Goal: Communication & Community: Connect with others

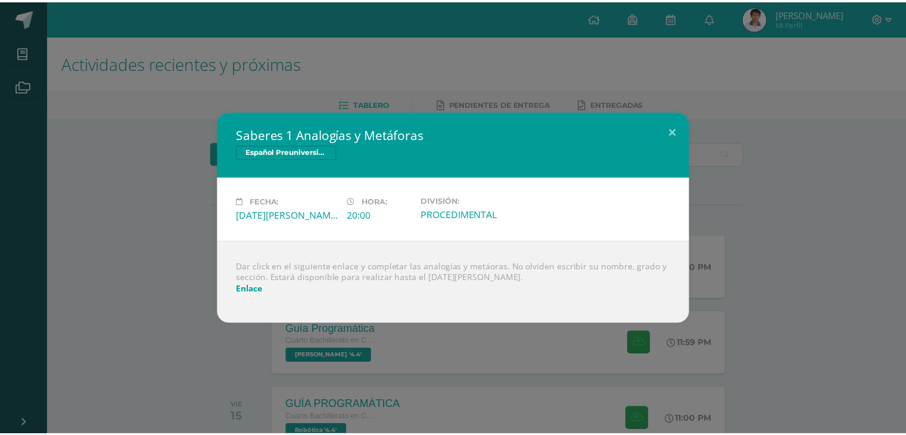
scroll to position [257, 0]
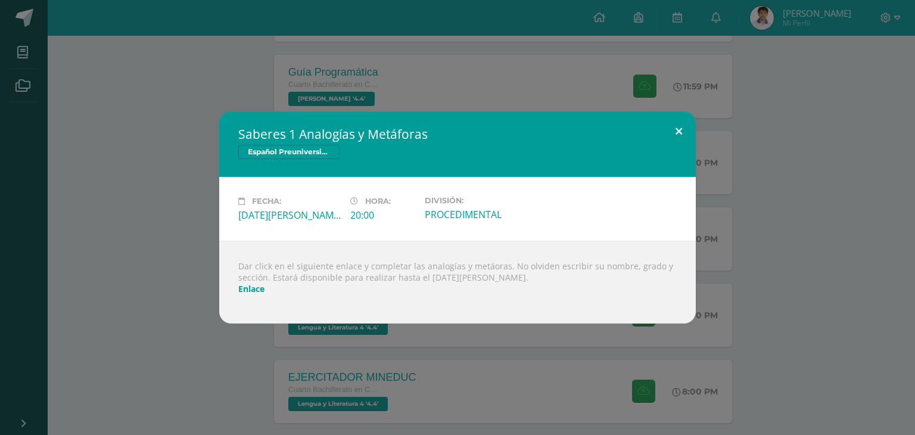
click at [679, 123] on button at bounding box center [679, 131] width 34 height 41
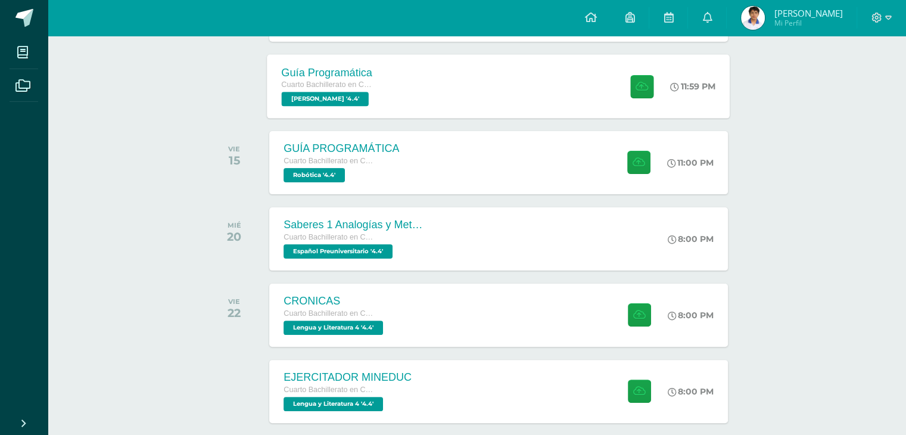
click at [399, 67] on div "Guía Programática Cuarto Bachillerato en Ciencias y Letras PEREL '4.4' 11:59 PM…" at bounding box center [499, 86] width 463 height 64
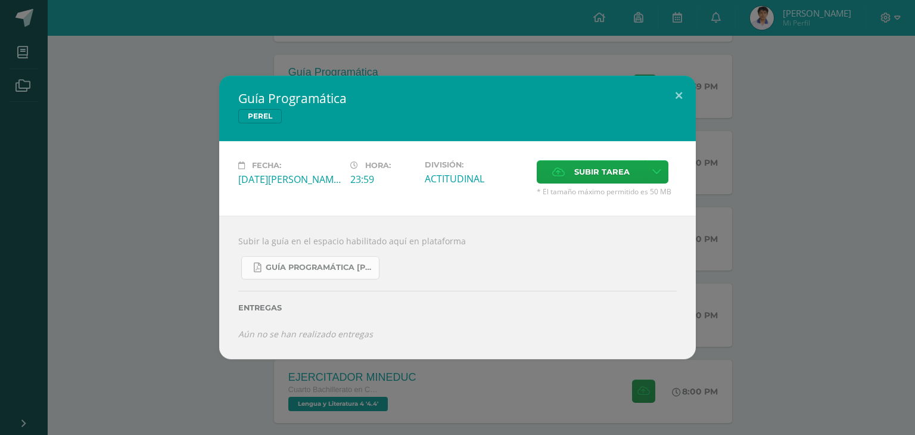
click at [291, 264] on span "Guía Programática PEREL 4to Bach - Bloque 3 - Profe. Julio Villatoro.pdf" at bounding box center [319, 268] width 107 height 10
click at [674, 94] on button at bounding box center [679, 96] width 34 height 41
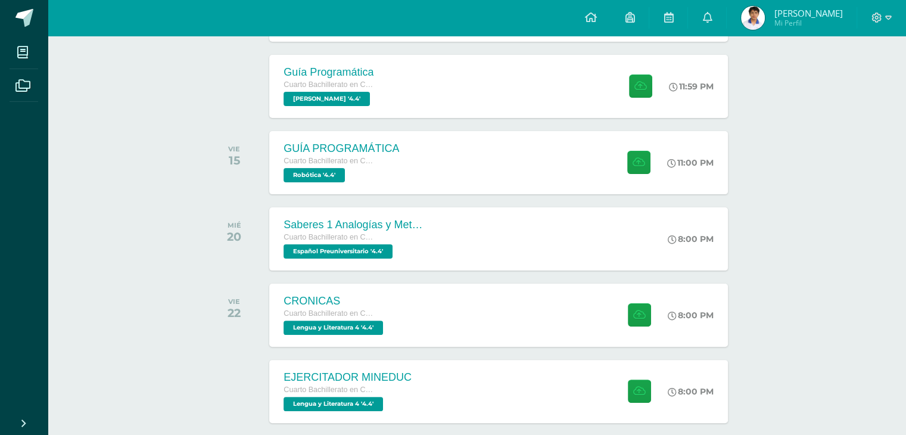
click at [765, 15] on img at bounding box center [753, 18] width 24 height 24
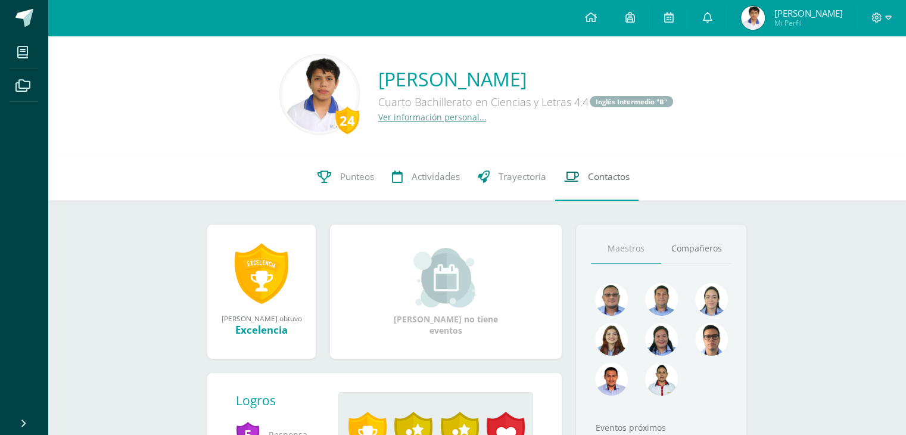
click at [622, 194] on link "Contactos" at bounding box center [596, 177] width 83 height 48
click at [702, 253] on link "Compañeros" at bounding box center [696, 249] width 70 height 30
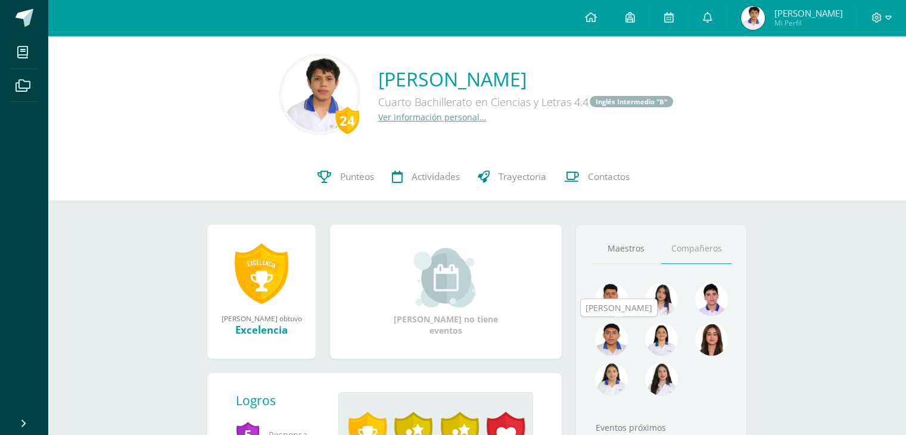
click at [625, 328] on link at bounding box center [611, 340] width 33 height 35
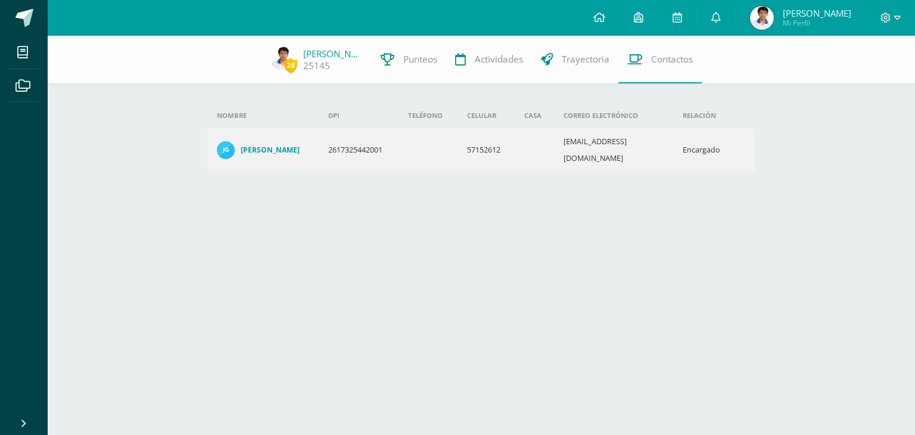
click at [229, 141] on img at bounding box center [226, 150] width 18 height 18
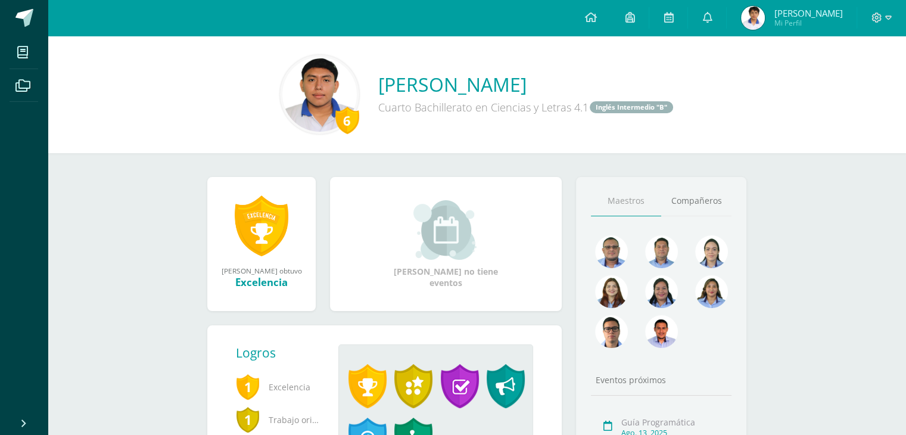
click at [688, 221] on div "Maestros [GEOGRAPHIC_DATA] Eventos próximos Guía Programática [DATE] GUÍA PROGR…" at bounding box center [661, 370] width 170 height 387
click at [685, 210] on link "Compañeros" at bounding box center [696, 201] width 70 height 30
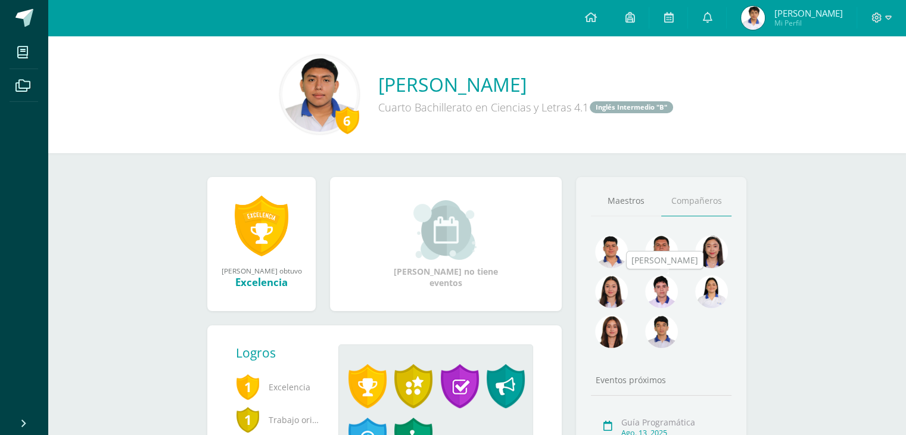
click at [665, 287] on img at bounding box center [661, 291] width 33 height 33
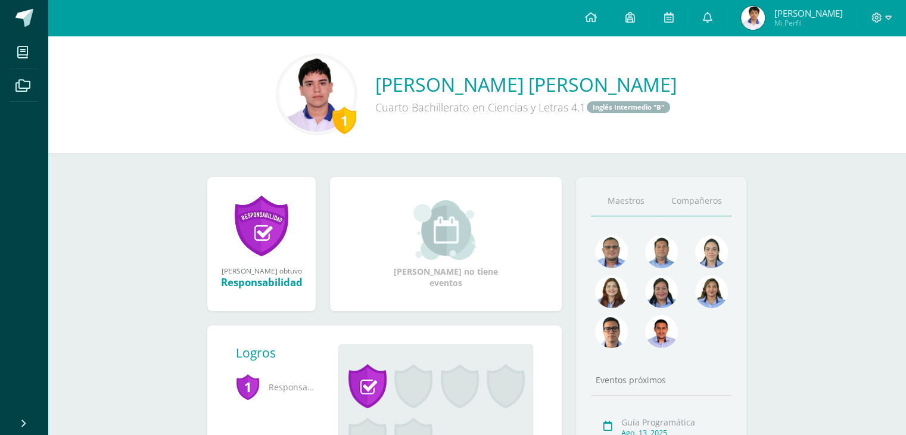
click at [715, 215] on link "Compañeros" at bounding box center [696, 201] width 70 height 30
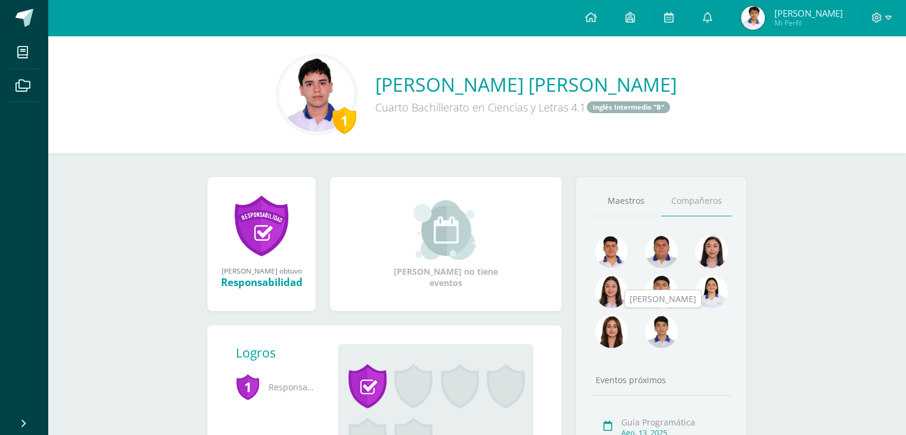
click at [676, 327] on img at bounding box center [661, 331] width 33 height 33
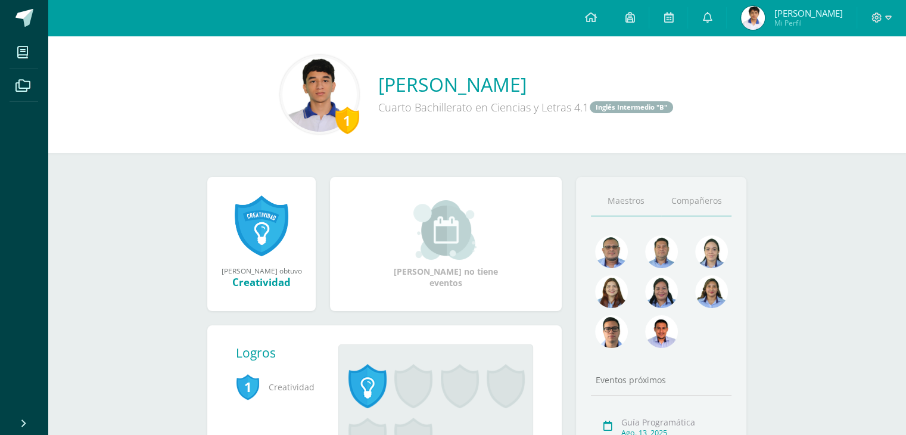
click at [694, 214] on link "Compañeros" at bounding box center [696, 201] width 70 height 30
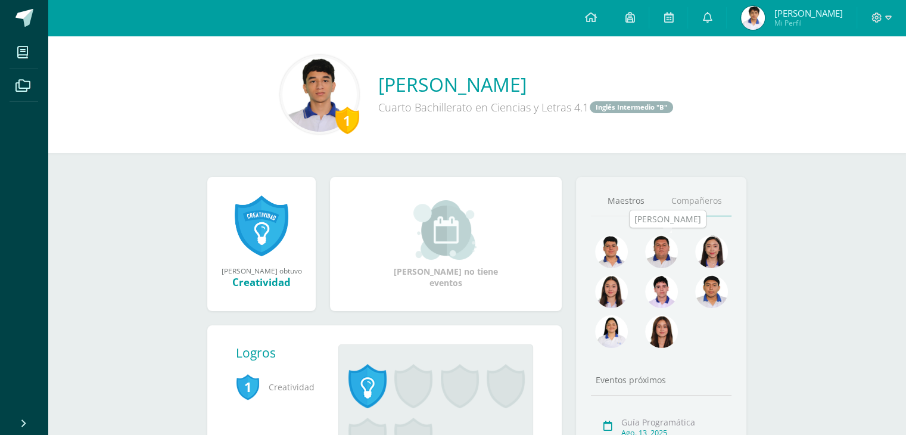
click at [672, 247] on img at bounding box center [661, 251] width 33 height 33
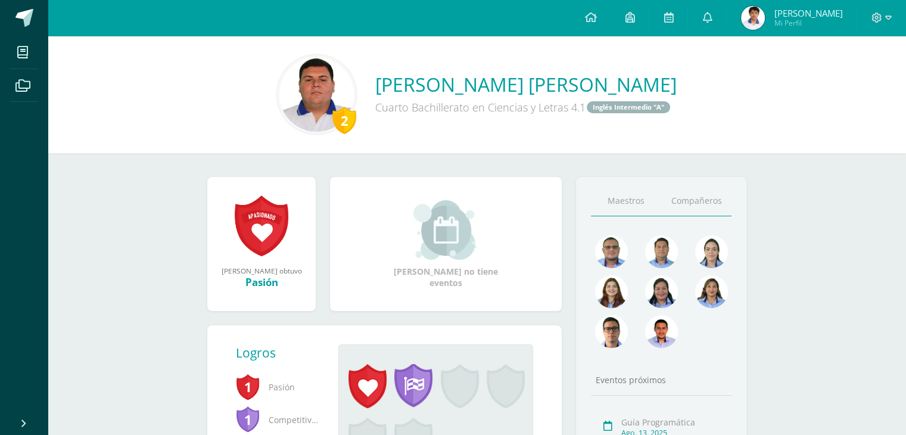
click at [694, 210] on link "Compañeros" at bounding box center [696, 201] width 70 height 30
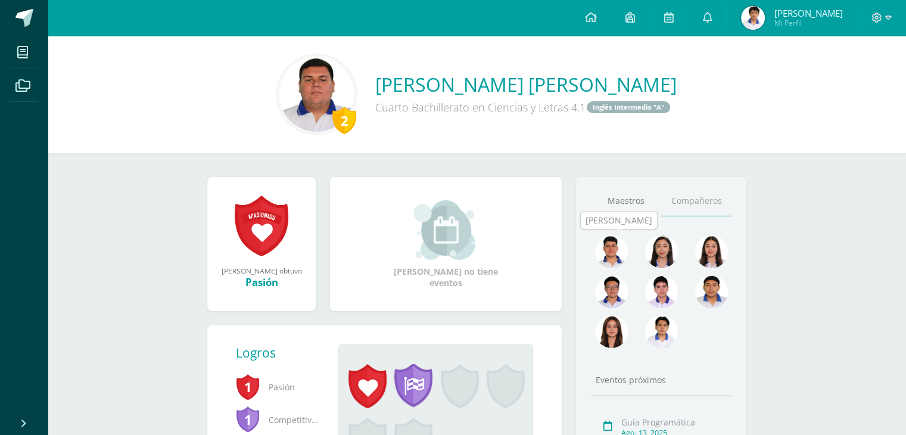
click at [616, 249] on img at bounding box center [611, 251] width 33 height 33
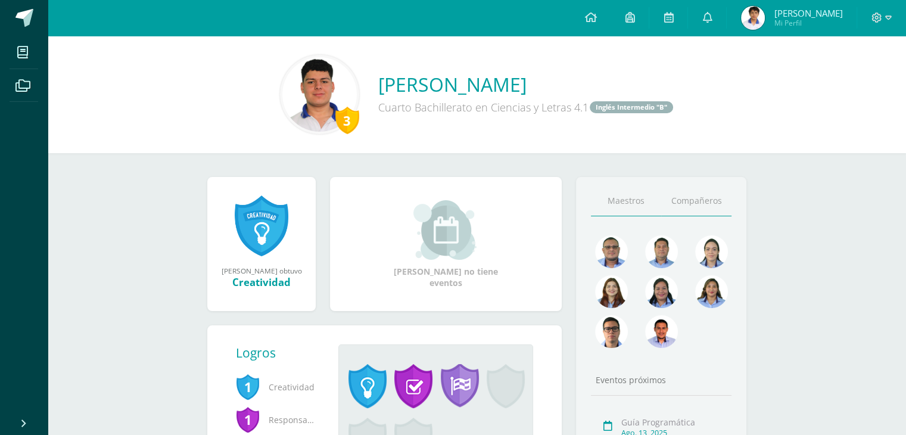
click at [684, 212] on link "Compañeros" at bounding box center [696, 201] width 70 height 30
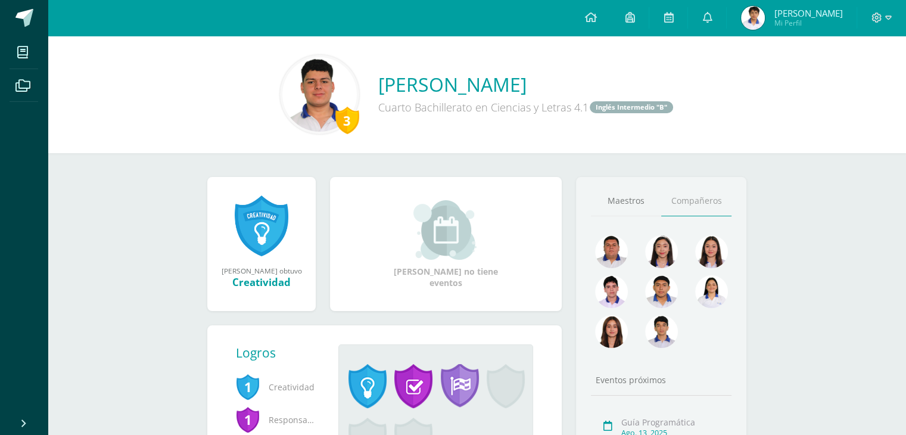
click at [765, 18] on img at bounding box center [753, 18] width 24 height 24
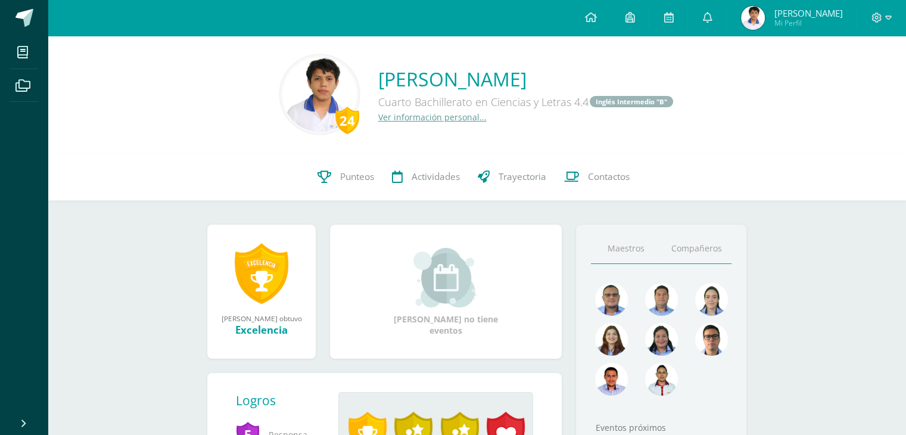
click at [687, 249] on link "Compañeros" at bounding box center [696, 249] width 70 height 30
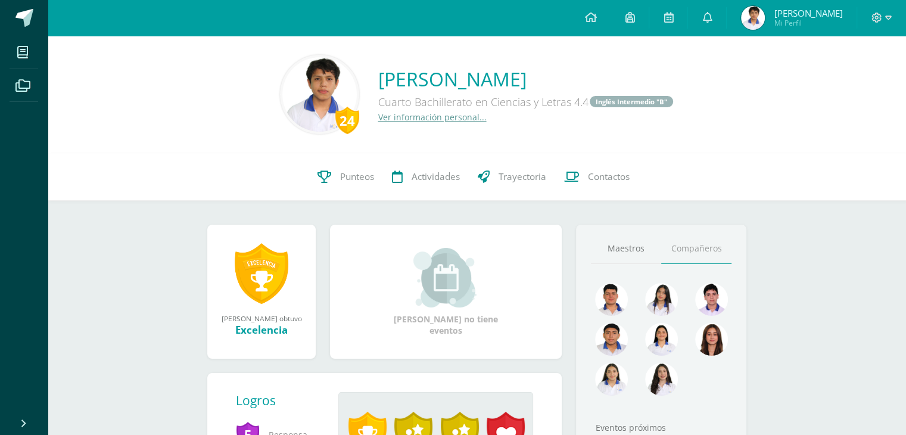
click at [728, 335] on div at bounding box center [712, 343] width 50 height 40
click at [725, 337] on img at bounding box center [711, 339] width 33 height 33
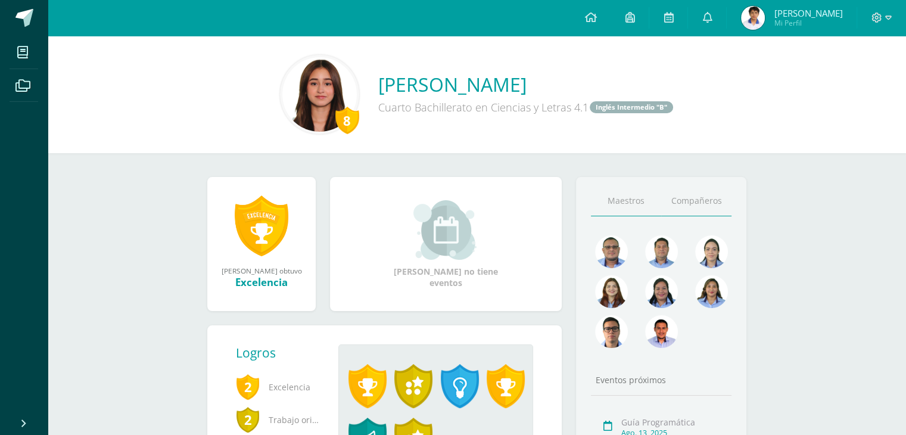
click at [704, 200] on link "Compañeros" at bounding box center [696, 201] width 70 height 30
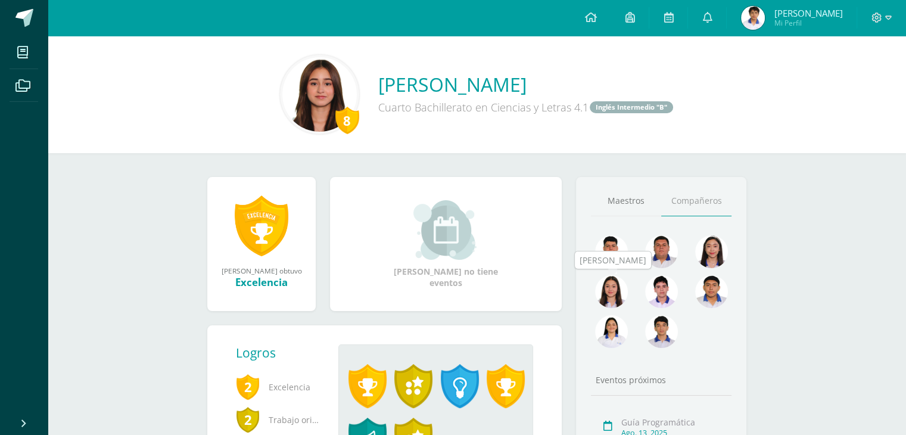
click at [623, 285] on img at bounding box center [611, 291] width 33 height 33
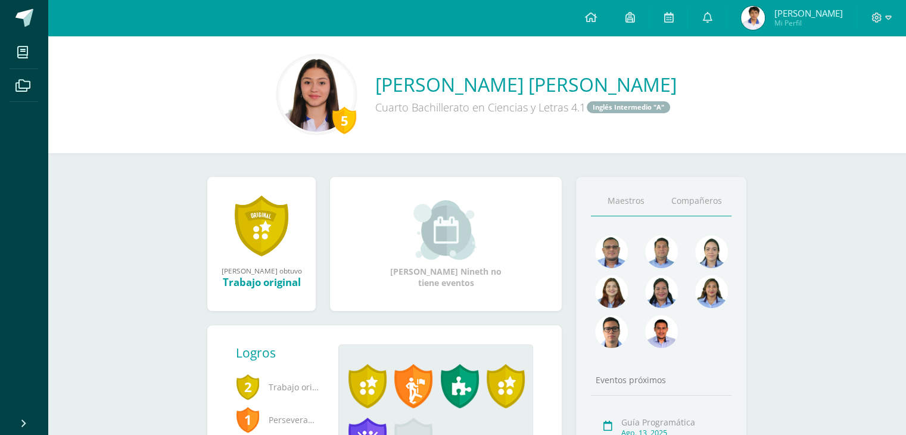
click at [688, 210] on link "Compañeros" at bounding box center [696, 201] width 70 height 30
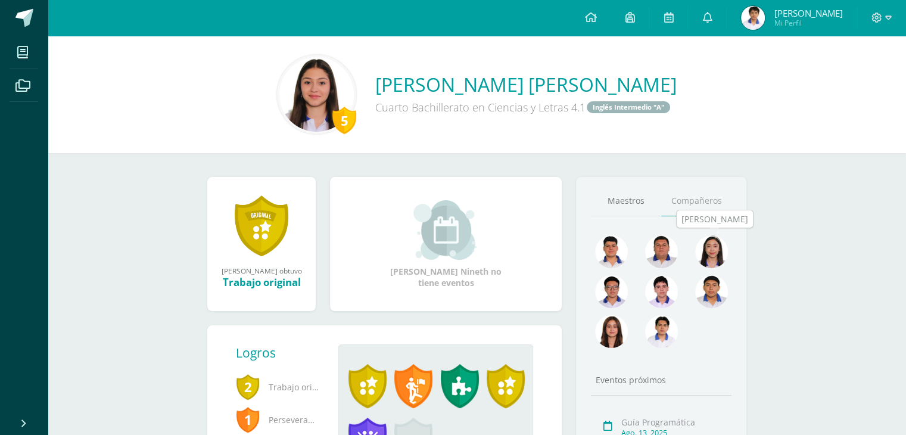
click at [725, 247] on img at bounding box center [711, 251] width 33 height 33
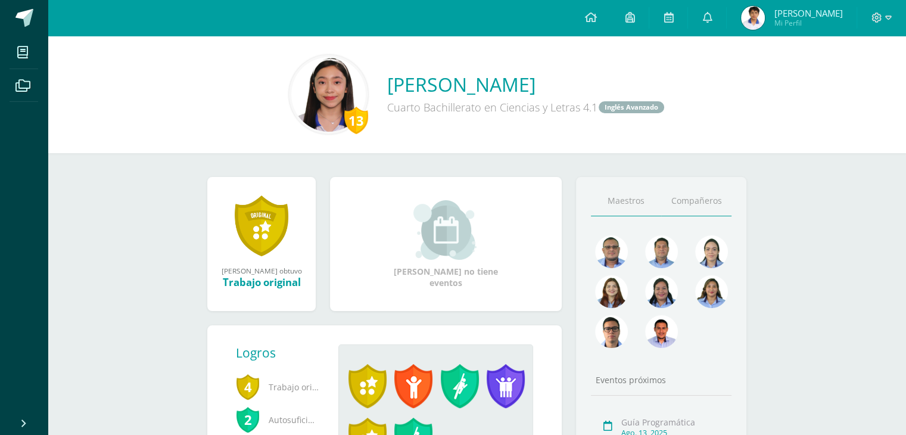
click at [698, 210] on link "Compañeros" at bounding box center [696, 201] width 70 height 30
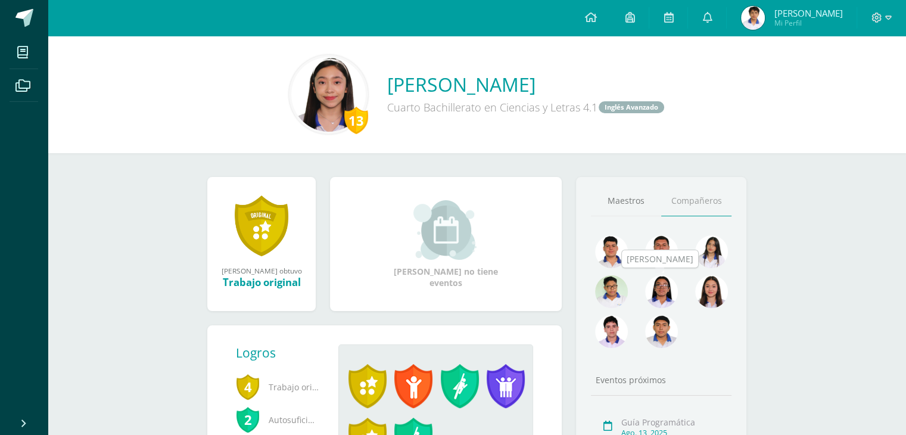
click at [675, 288] on img at bounding box center [661, 291] width 33 height 33
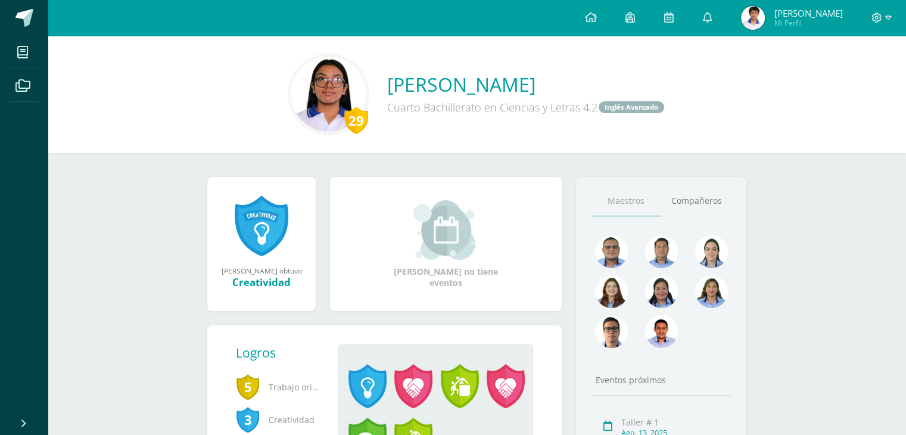
click at [705, 217] on div "Maestros Compañeros Eventos próximos Taller # 1 Ago. 13, 2025 Guía Programática…" at bounding box center [661, 370] width 170 height 387
click at [705, 206] on link "Compañeros" at bounding box center [696, 201] width 70 height 30
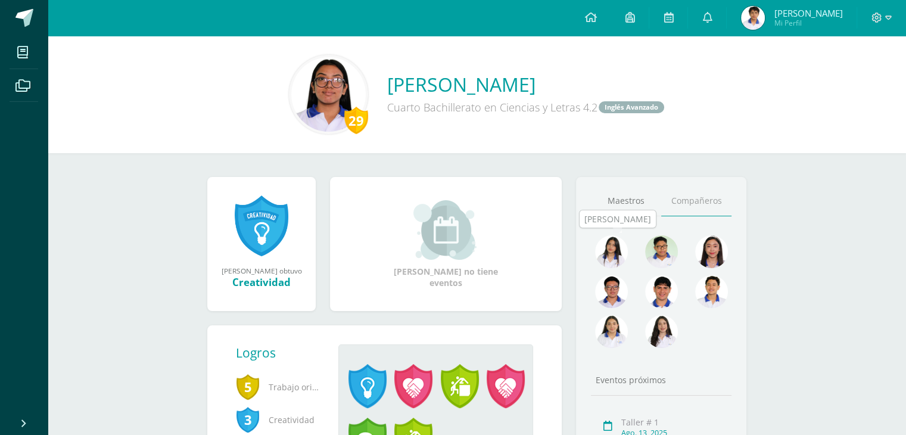
click at [625, 249] on img at bounding box center [611, 251] width 33 height 33
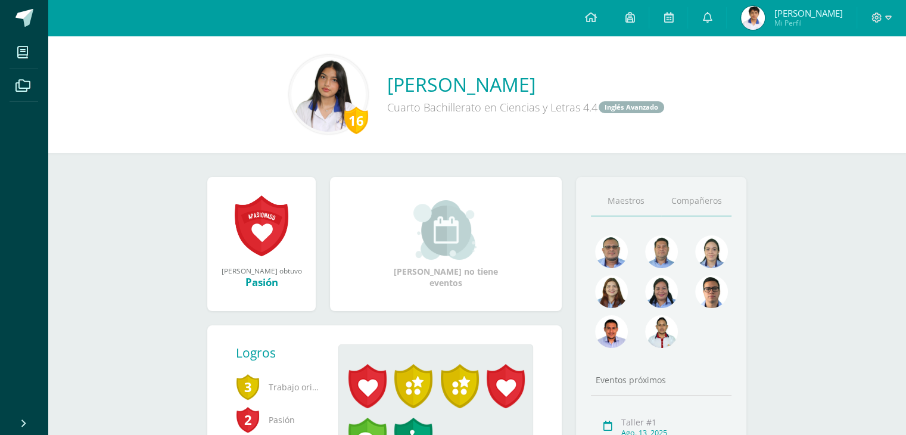
click at [718, 212] on link "Compañeros" at bounding box center [696, 201] width 70 height 30
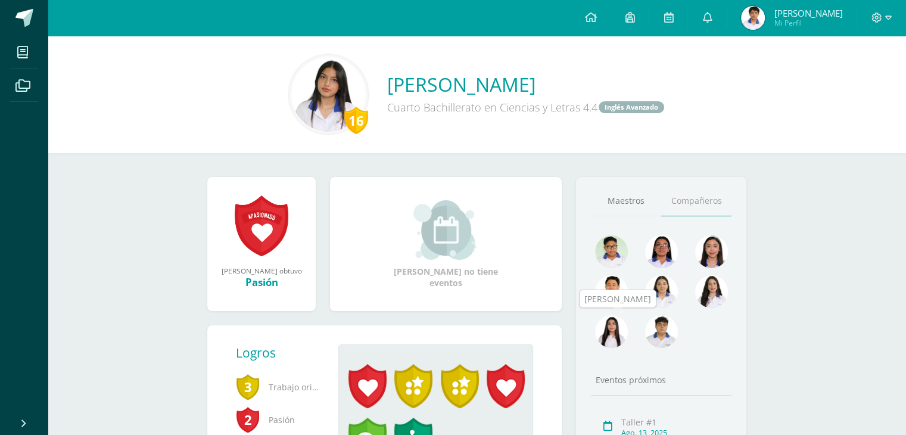
click at [624, 327] on img at bounding box center [611, 331] width 33 height 33
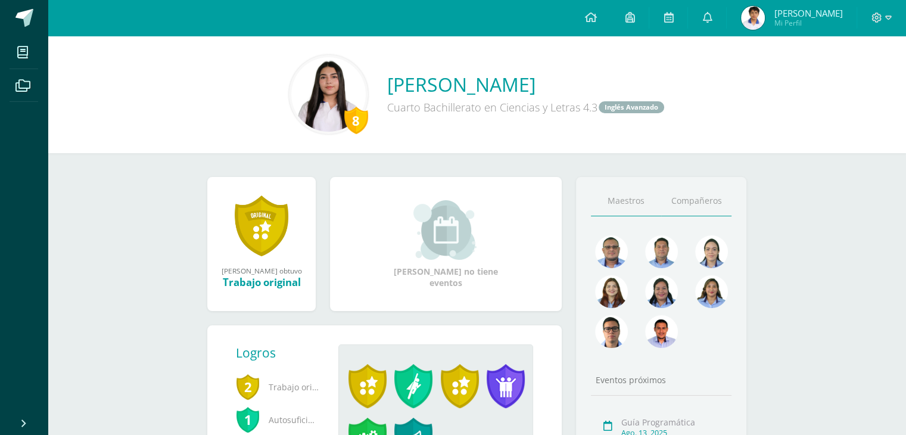
click at [708, 211] on link "Compañeros" at bounding box center [696, 201] width 70 height 30
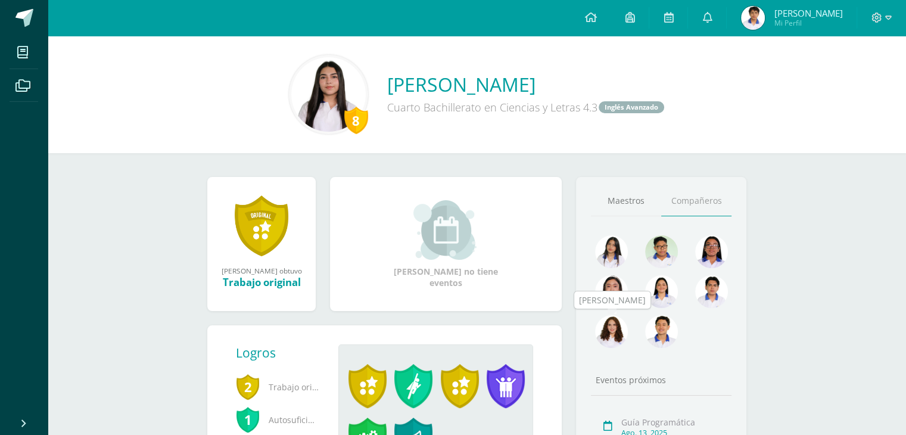
click at [623, 327] on img at bounding box center [611, 331] width 33 height 33
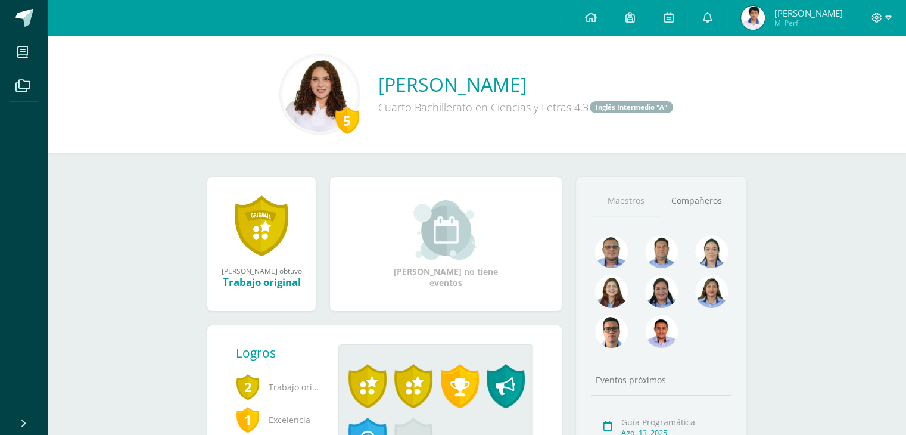
click at [715, 222] on div "Maestros [GEOGRAPHIC_DATA] Eventos próximos Guía Programática [DATE] GUÍA PROGR…" at bounding box center [661, 370] width 170 height 387
click at [694, 207] on link "Compañeros" at bounding box center [696, 201] width 70 height 30
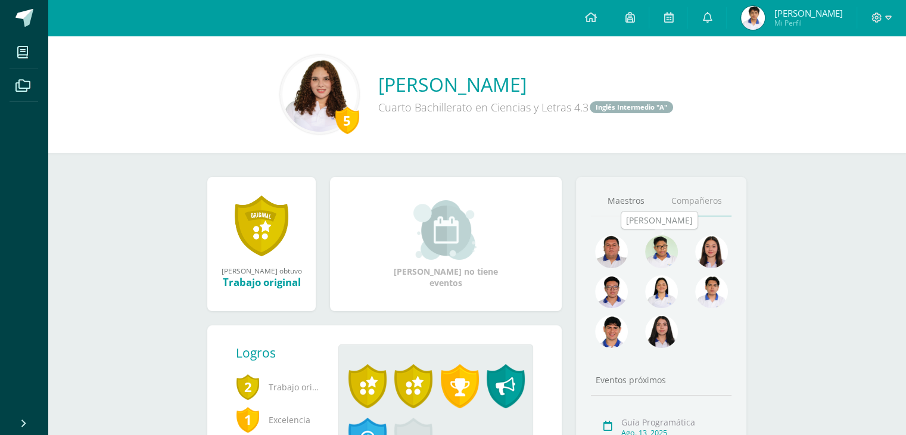
click at [672, 247] on img at bounding box center [661, 251] width 33 height 33
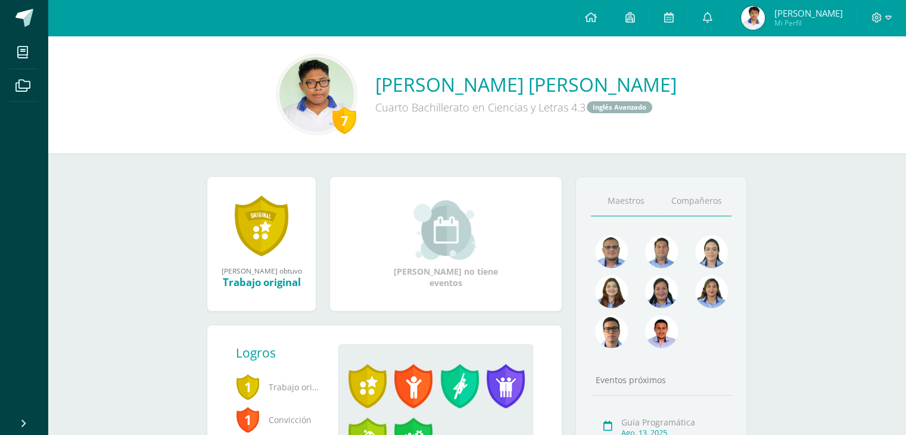
click at [692, 208] on link "Compañeros" at bounding box center [696, 201] width 70 height 30
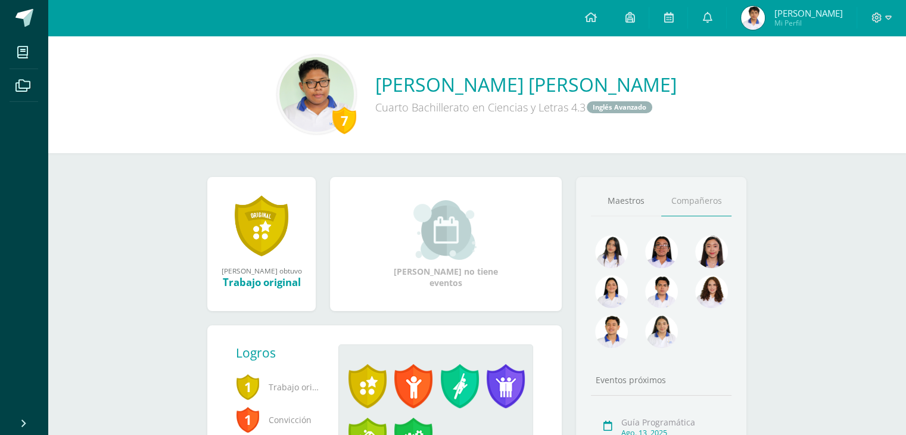
click at [685, 213] on link "Compañeros" at bounding box center [696, 201] width 70 height 30
click at [622, 324] on img at bounding box center [611, 331] width 33 height 33
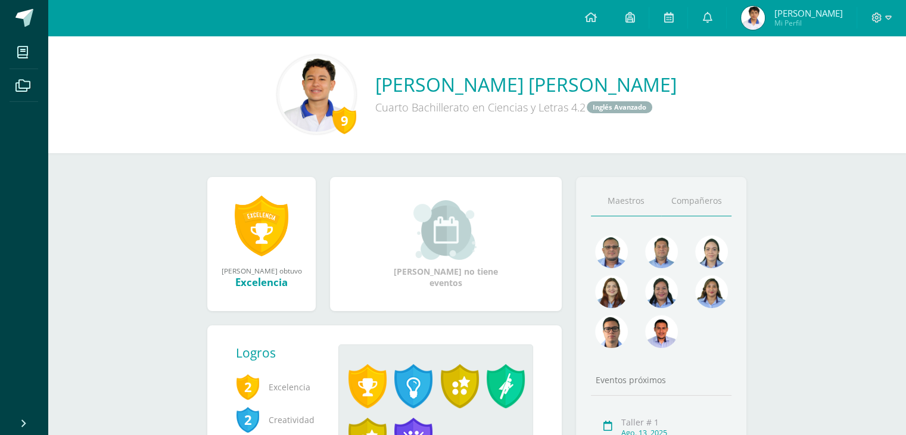
click at [706, 215] on link "Compañeros" at bounding box center [696, 201] width 70 height 30
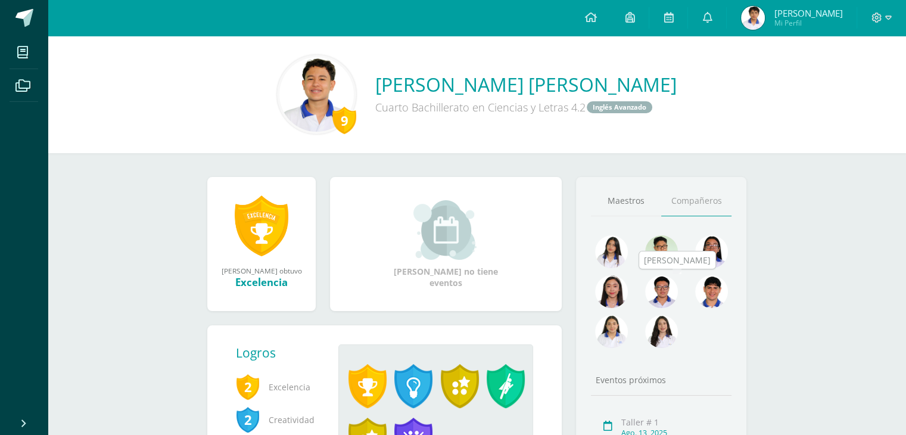
click at [671, 289] on img at bounding box center [661, 291] width 33 height 33
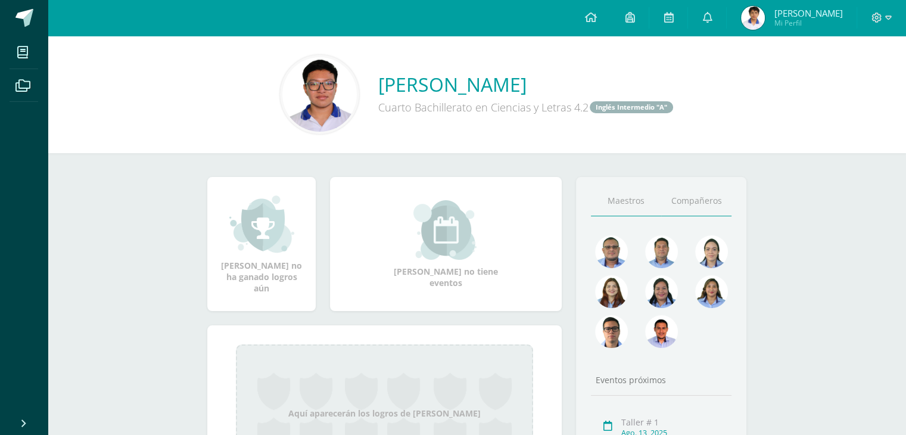
click at [676, 213] on link "Compañeros" at bounding box center [696, 201] width 70 height 30
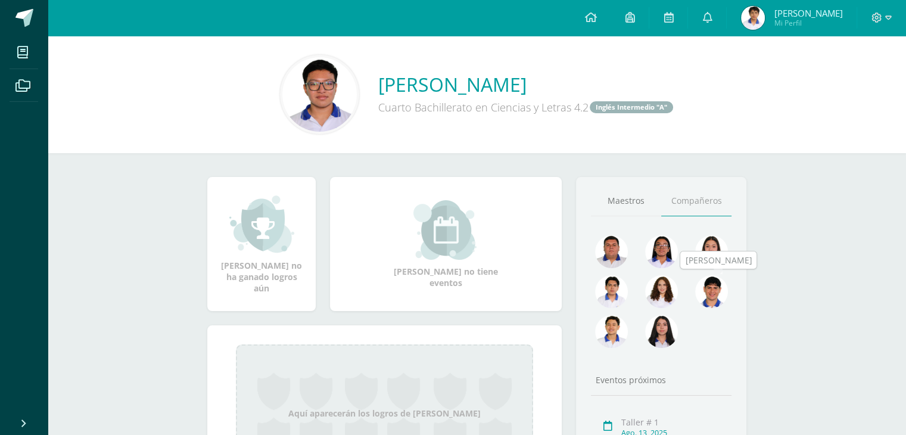
click at [724, 293] on img at bounding box center [711, 291] width 33 height 33
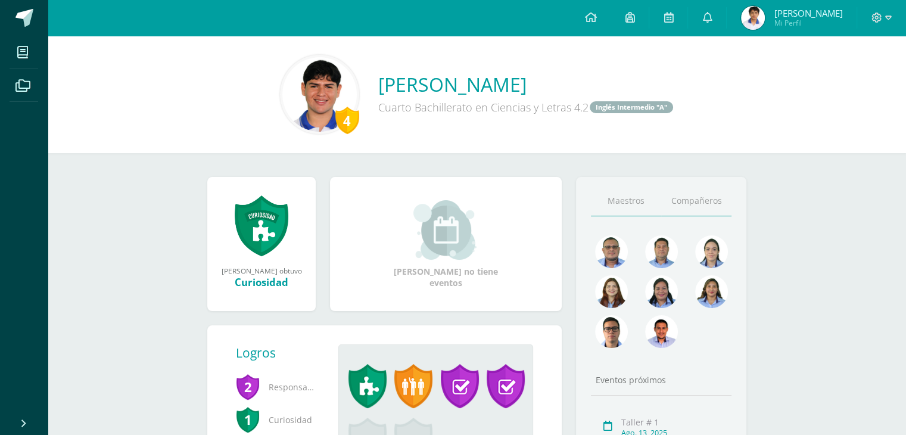
click at [690, 204] on link "Compañeros" at bounding box center [696, 201] width 70 height 30
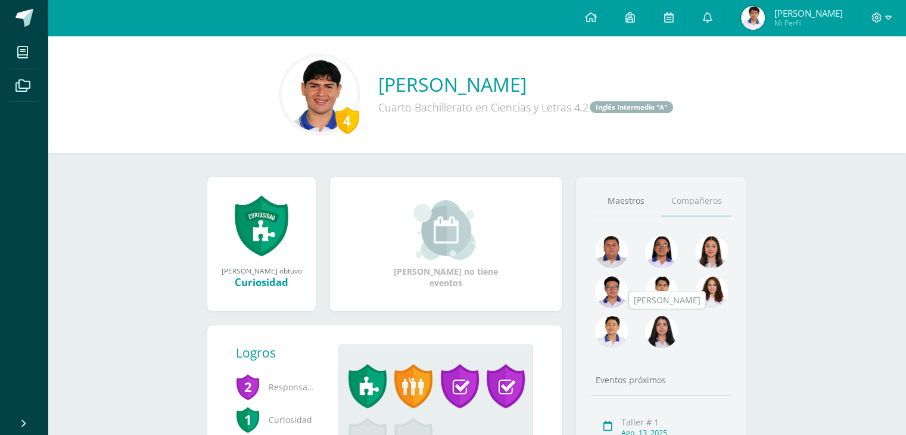
click at [677, 328] on img at bounding box center [661, 331] width 33 height 33
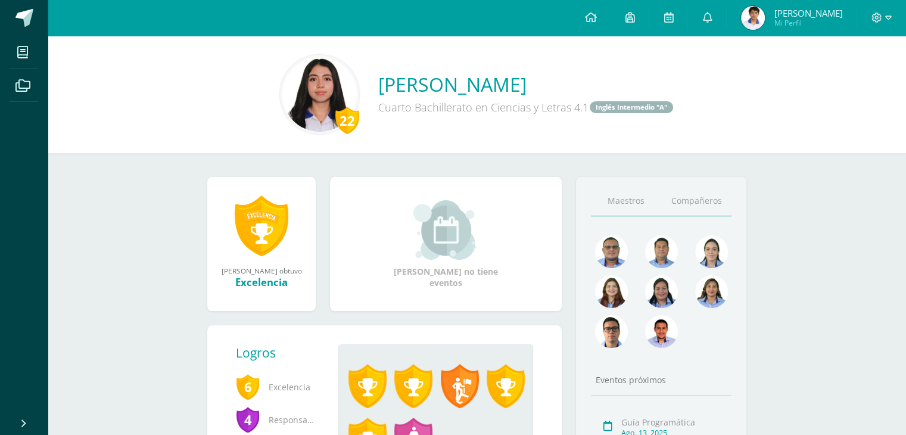
click at [701, 213] on link "Compañeros" at bounding box center [696, 201] width 70 height 30
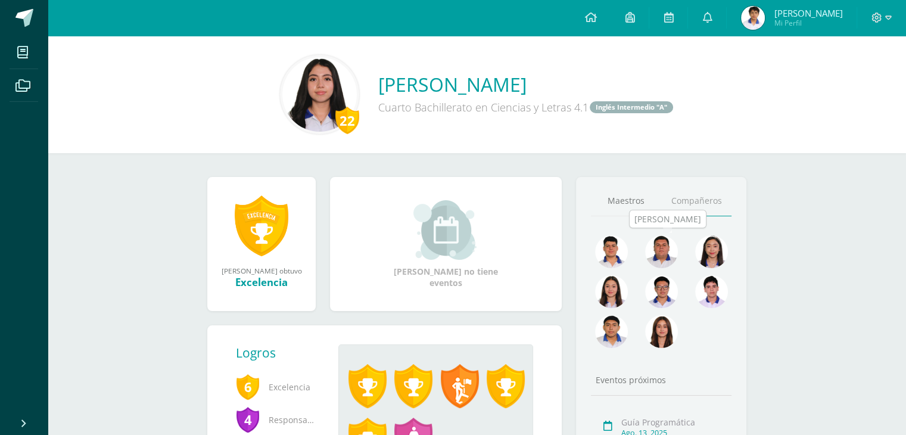
click at [676, 254] on img at bounding box center [661, 251] width 33 height 33
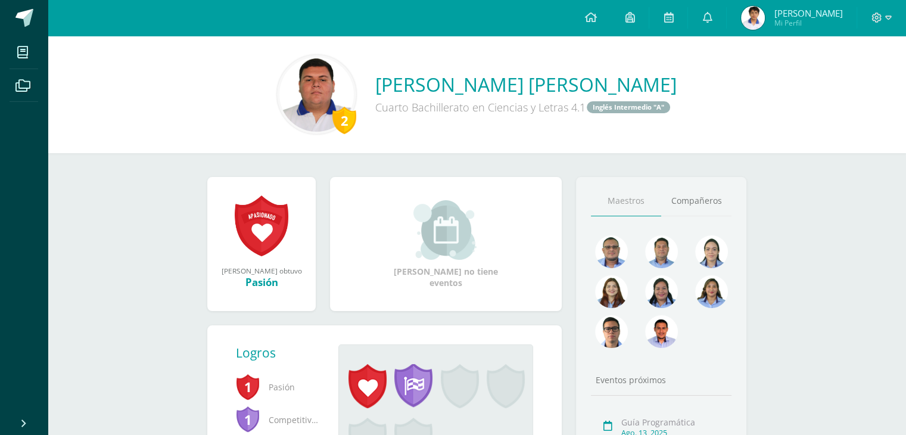
click at [691, 206] on link "Compañeros" at bounding box center [696, 201] width 70 height 30
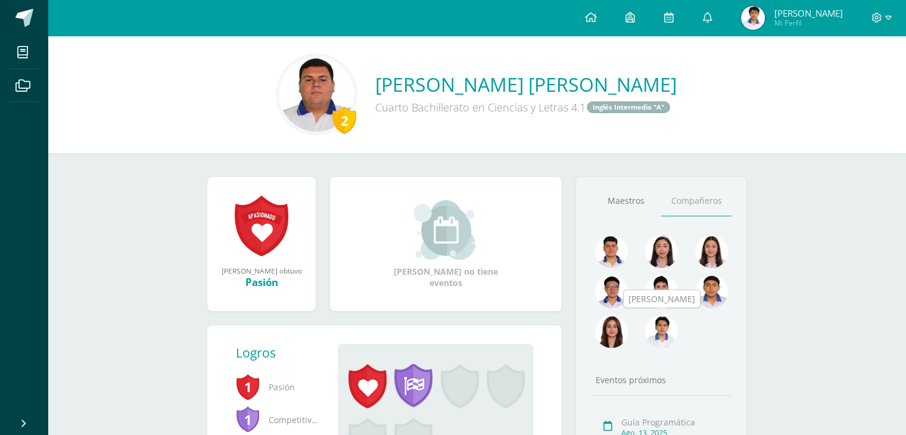
click at [675, 327] on img at bounding box center [661, 331] width 33 height 33
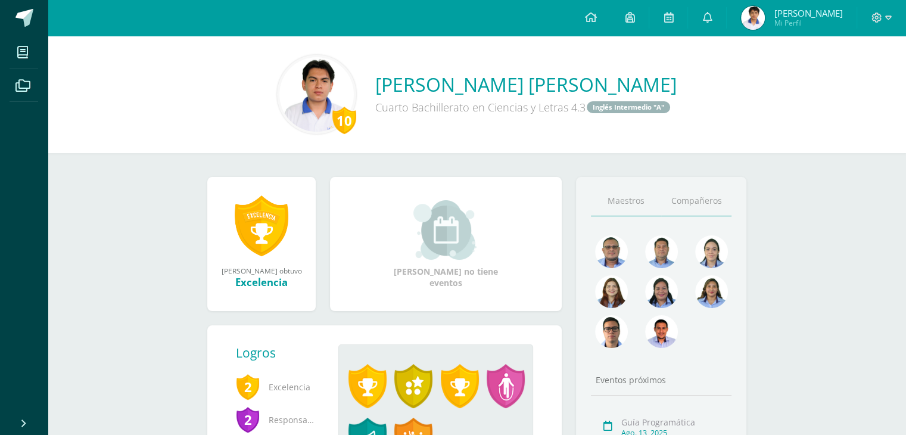
click at [678, 213] on link "Compañeros" at bounding box center [696, 201] width 70 height 30
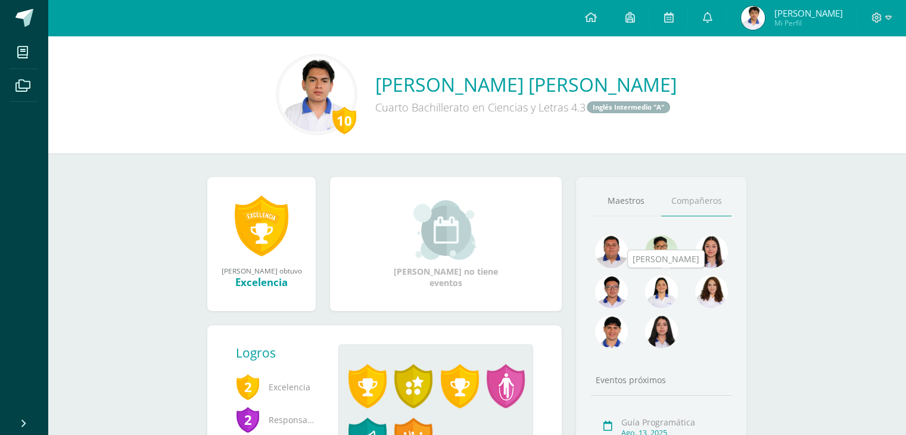
click at [667, 286] on img at bounding box center [661, 291] width 33 height 33
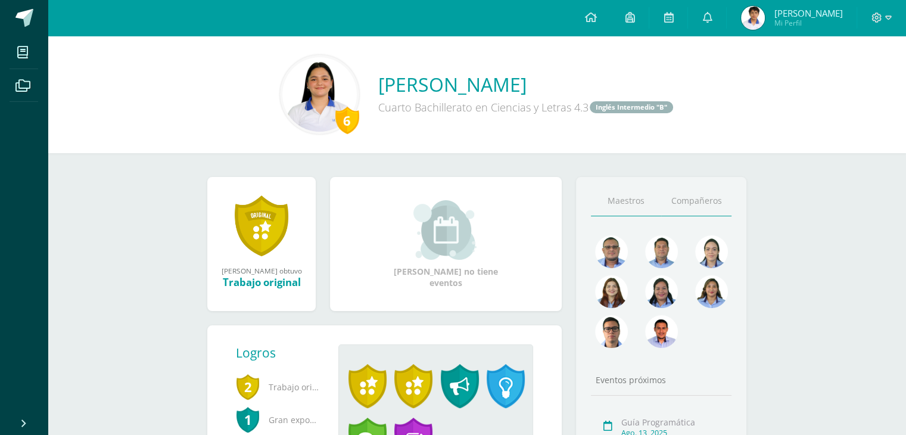
click at [684, 213] on link "Compañeros" at bounding box center [696, 201] width 70 height 30
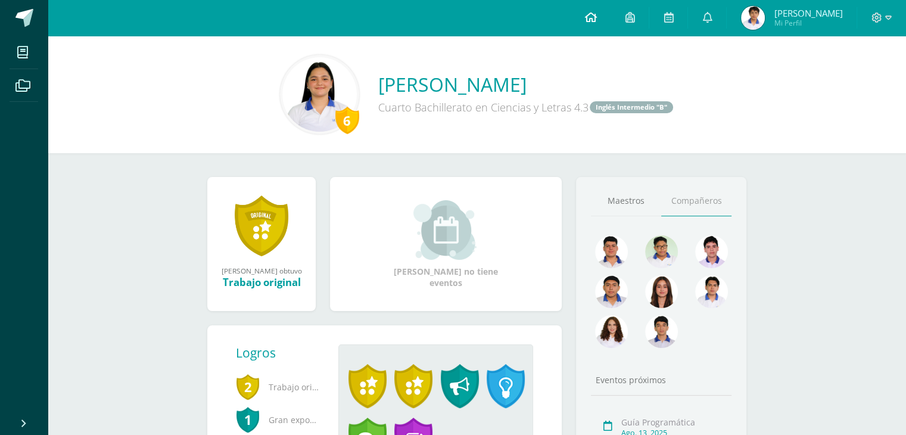
click at [592, 17] on link at bounding box center [590, 18] width 41 height 36
click at [676, 246] on img at bounding box center [661, 251] width 33 height 33
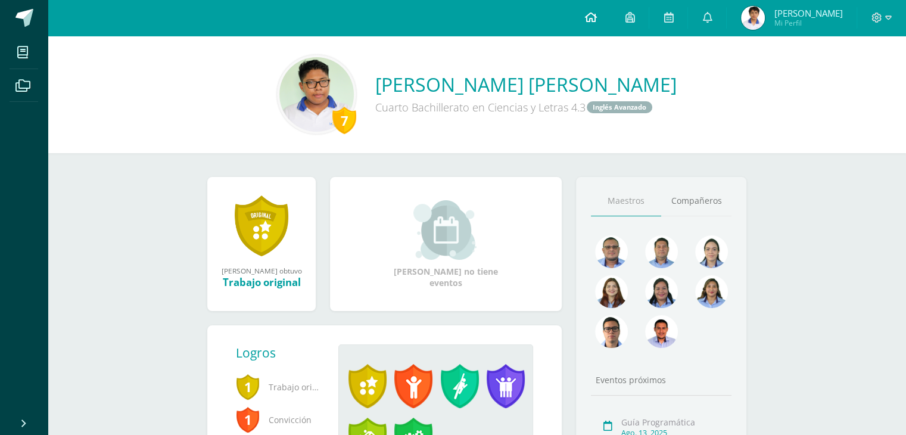
click at [588, 20] on link at bounding box center [590, 18] width 41 height 36
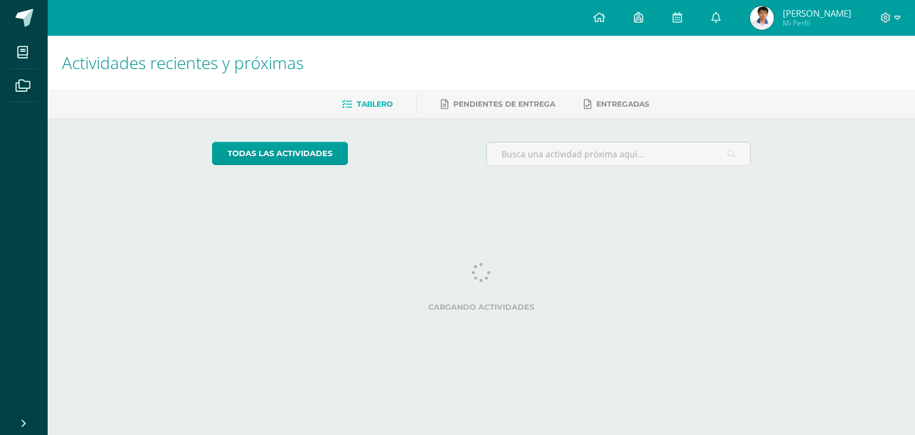
click at [772, 16] on img at bounding box center [762, 18] width 24 height 24
click at [774, 13] on img at bounding box center [762, 18] width 24 height 24
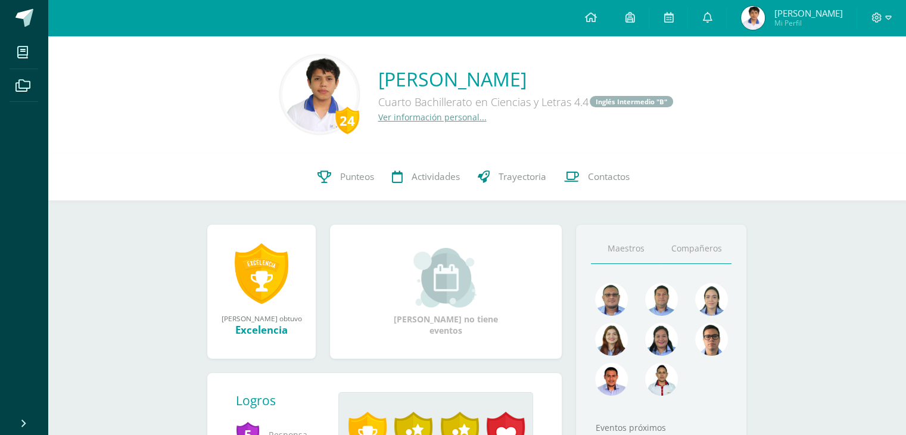
click at [695, 261] on link "Compañeros" at bounding box center [696, 249] width 70 height 30
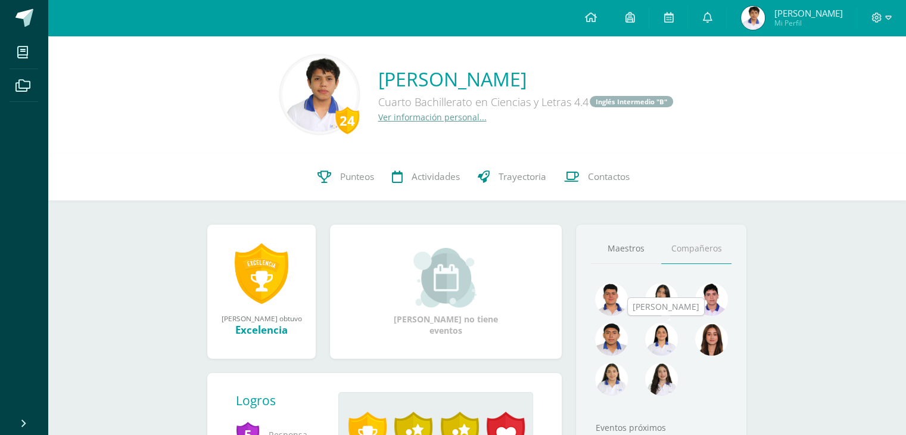
click at [671, 328] on img at bounding box center [661, 339] width 33 height 33
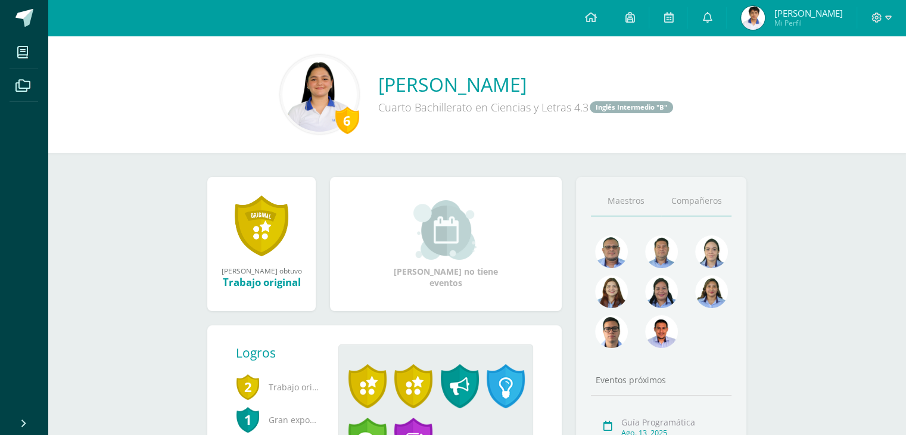
click at [707, 215] on link "Compañeros" at bounding box center [696, 201] width 70 height 30
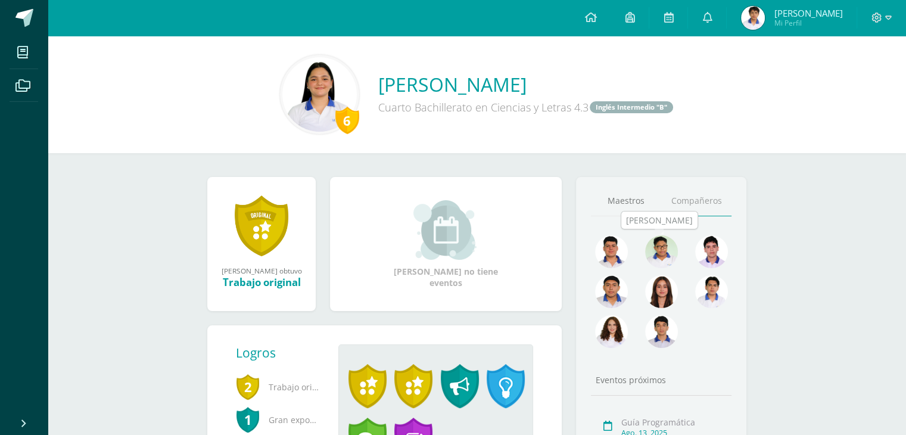
click at [676, 247] on img at bounding box center [661, 251] width 33 height 33
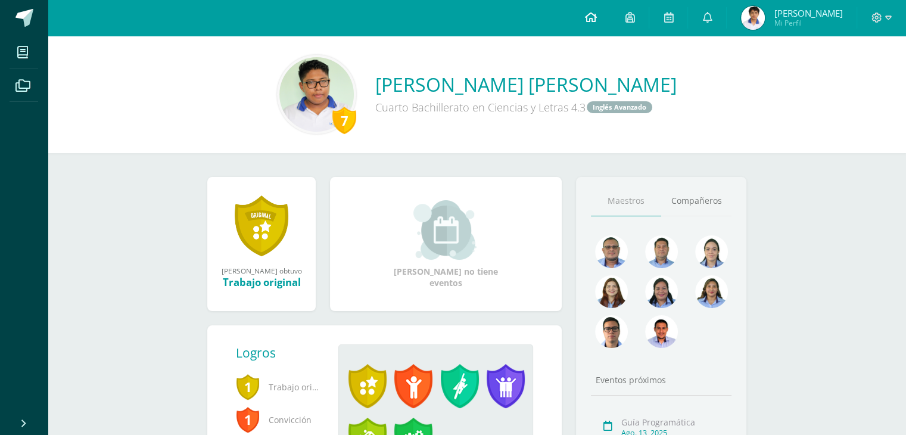
click at [591, 25] on link at bounding box center [590, 18] width 41 height 36
